Goal: Navigation & Orientation: Go to known website

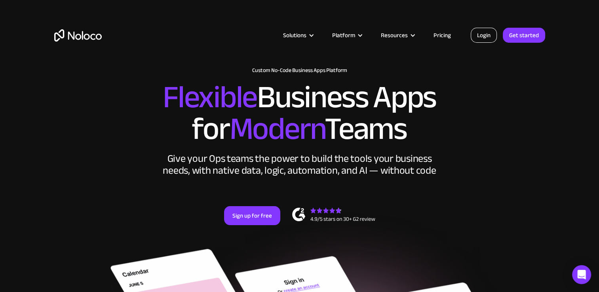
click at [482, 34] on link "Login" at bounding box center [484, 35] width 26 height 15
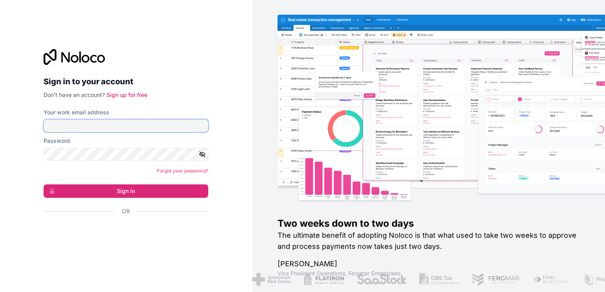
click at [164, 125] on input "Your work email address" at bounding box center [126, 126] width 165 height 13
type input "ams@boringgroup.net"
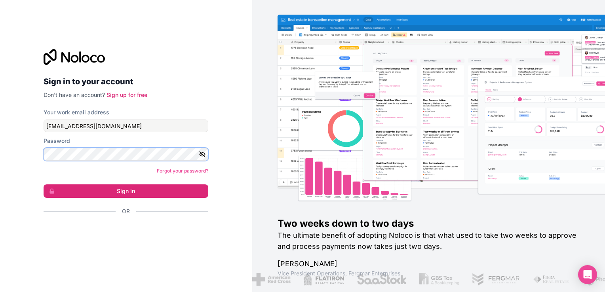
click at [44, 185] on button "Sign in" at bounding box center [126, 191] width 165 height 13
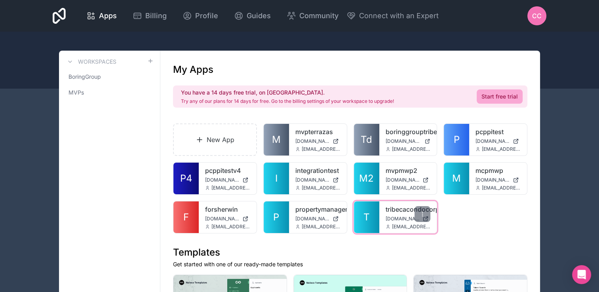
click at [373, 216] on link "T" at bounding box center [366, 218] width 25 height 32
